Goal: Information Seeking & Learning: Learn about a topic

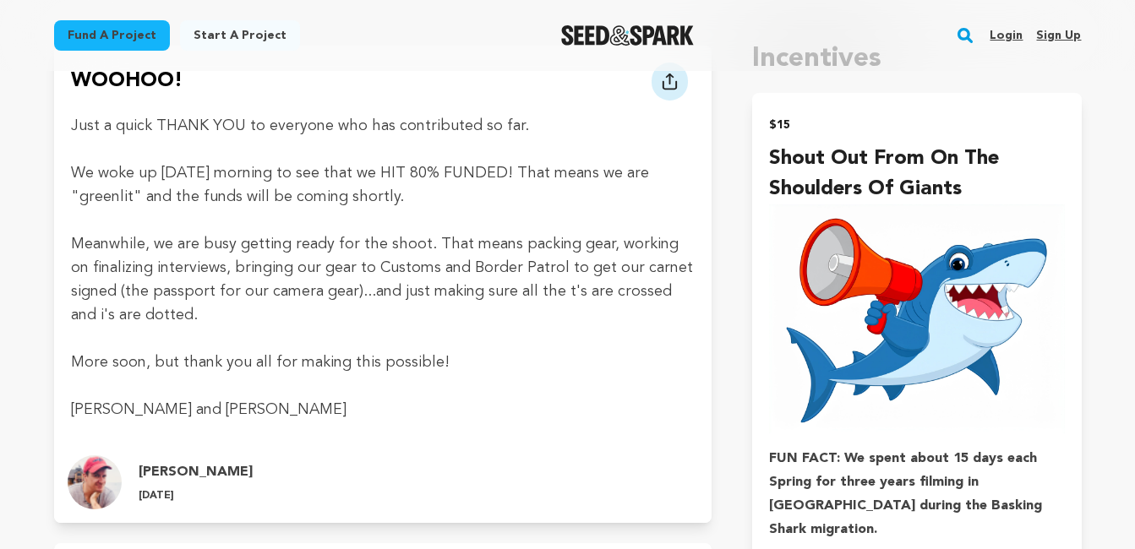
scroll to position [241, 0]
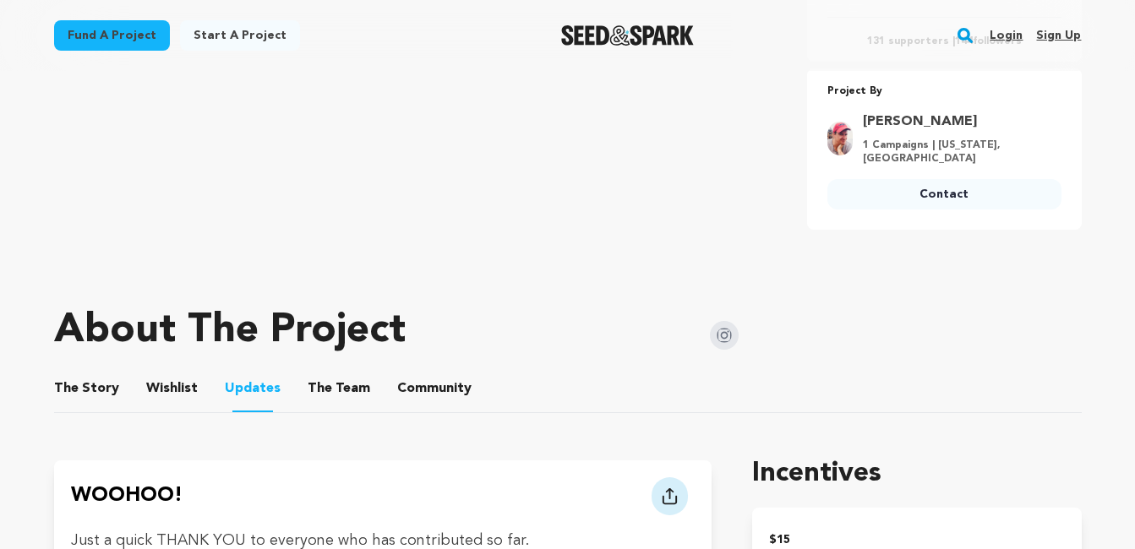
scroll to position [602, 0]
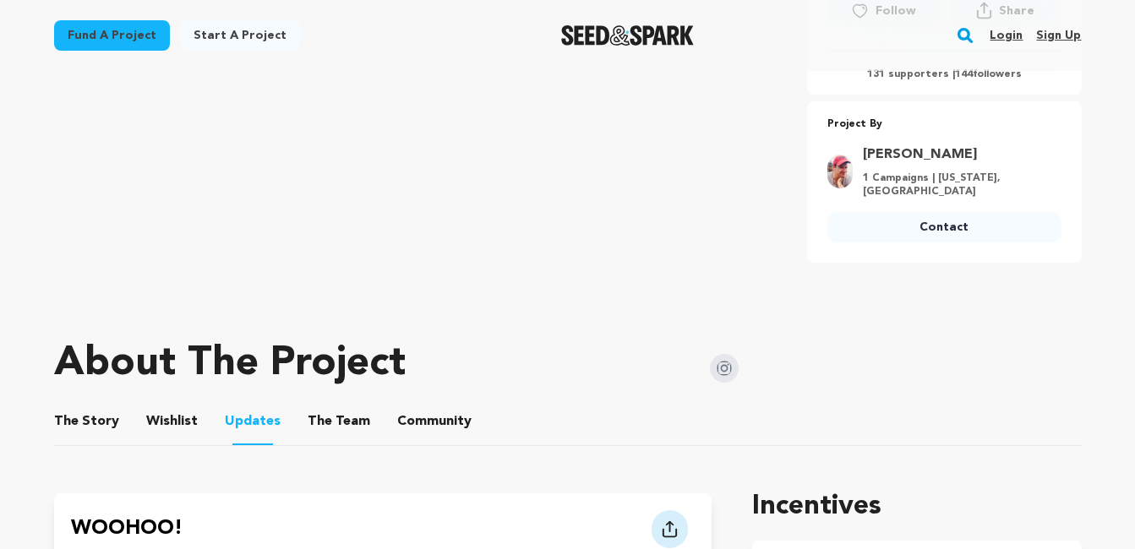
click at [850, 177] on img at bounding box center [839, 172] width 25 height 34
click at [895, 153] on link "[PERSON_NAME]" at bounding box center [957, 154] width 188 height 20
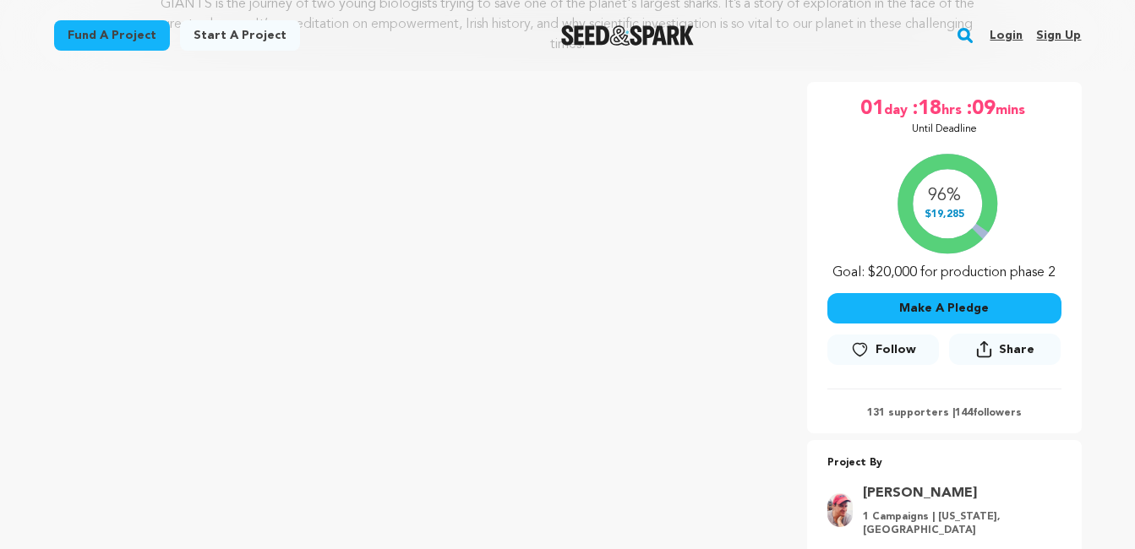
scroll to position [317, 0]
